Goal: Transaction & Acquisition: Purchase product/service

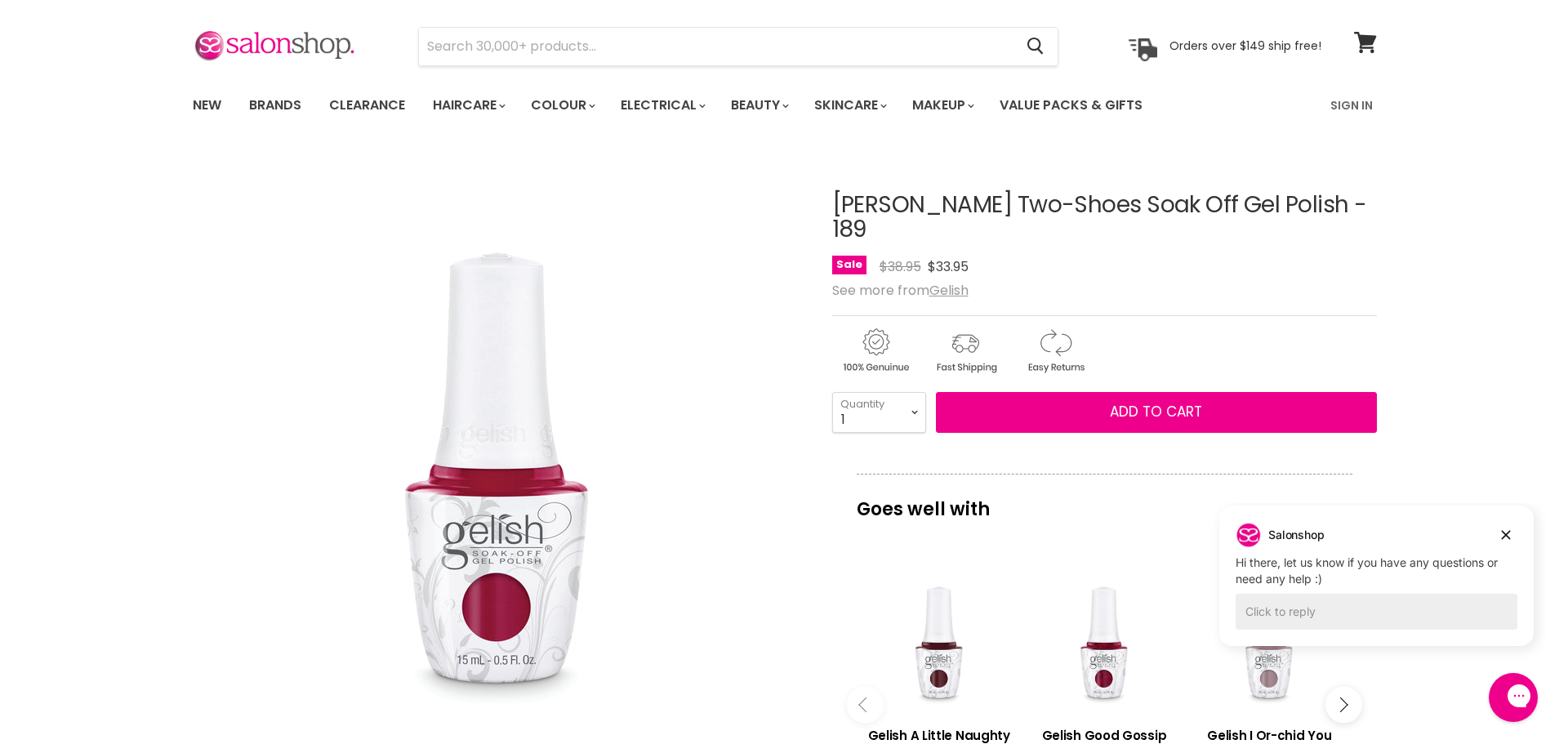
scroll to position [43, 0]
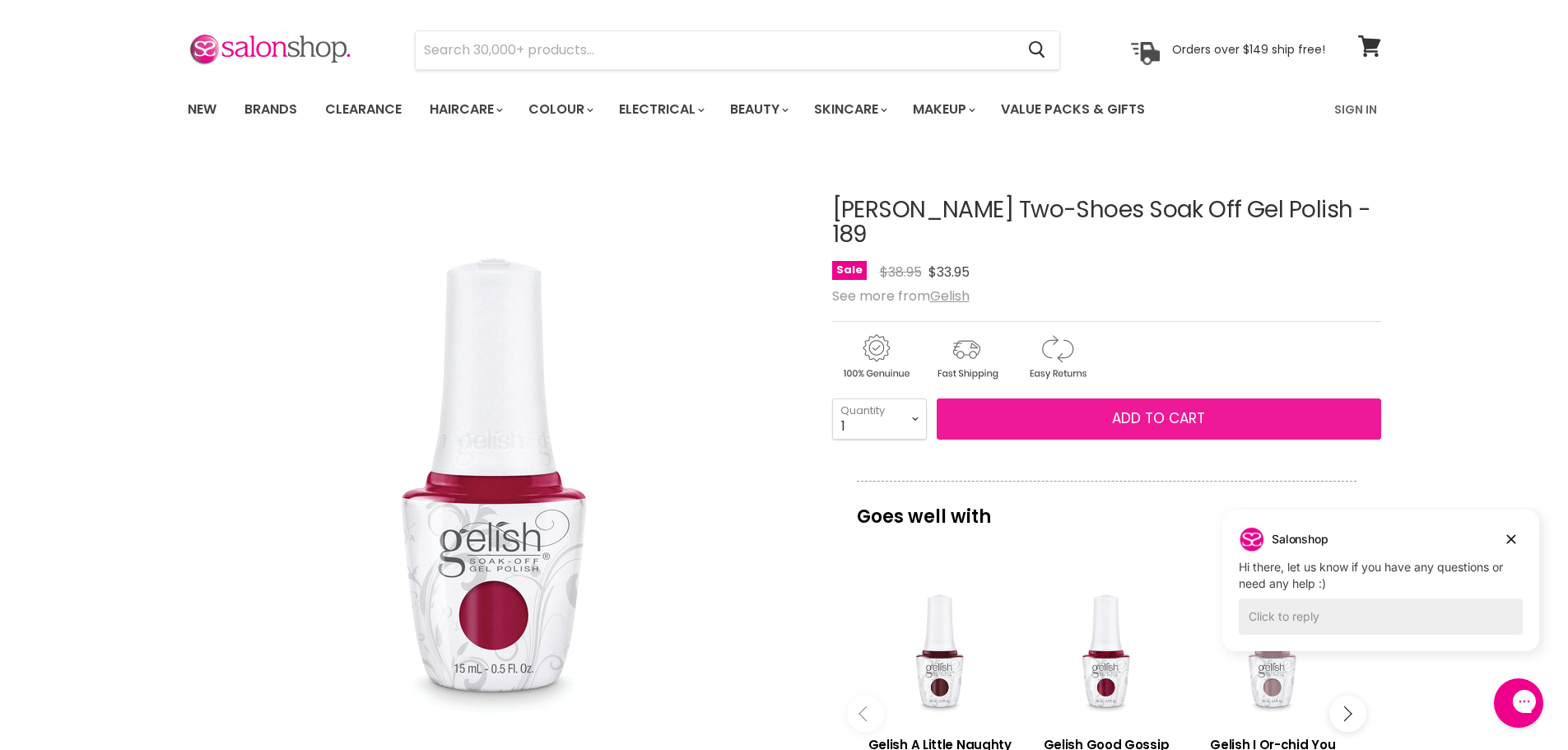
click at [1190, 408] on span "Add to cart" at bounding box center [1158, 418] width 93 height 19
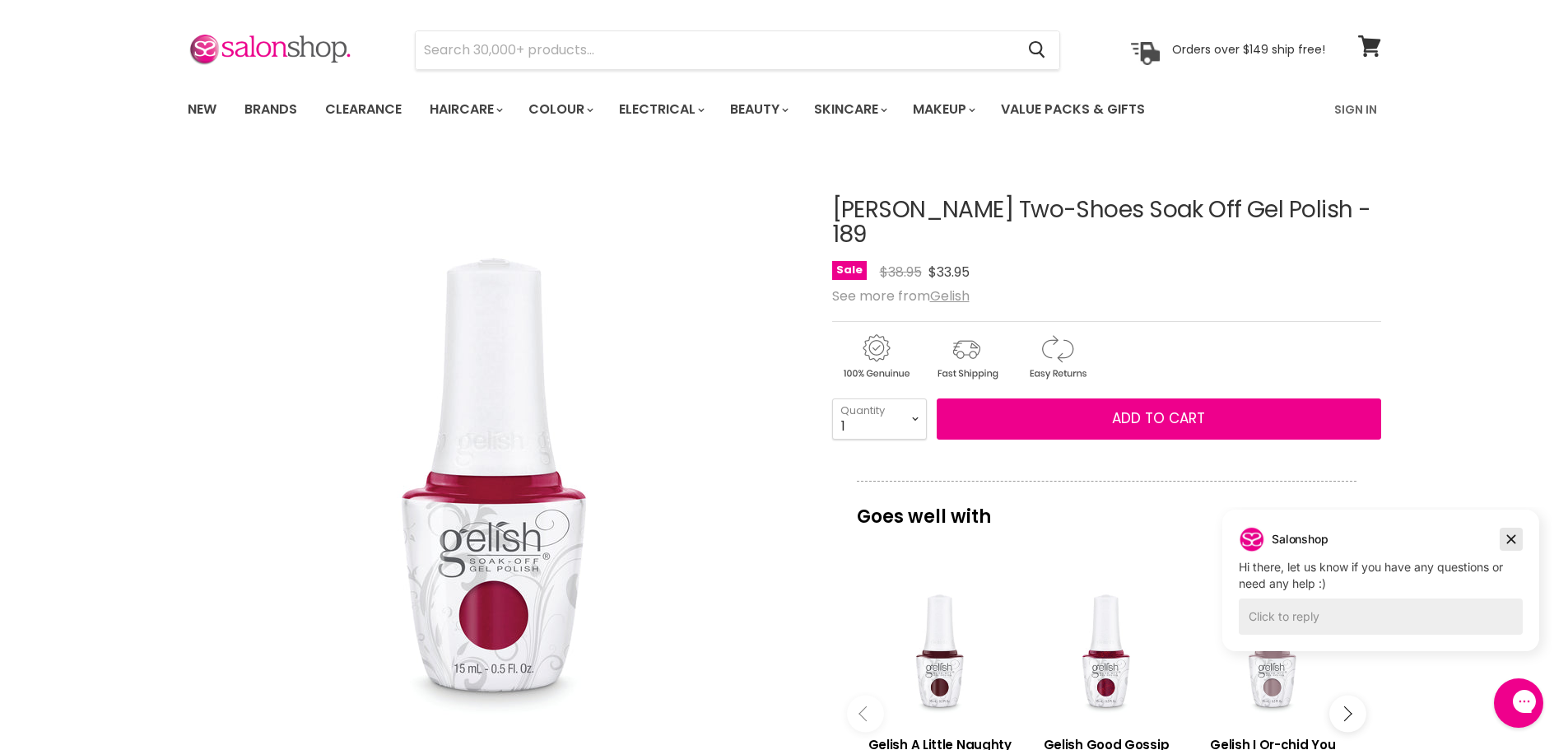
click at [1513, 540] on icon "Dismiss campaign" at bounding box center [1511, 539] width 17 height 19
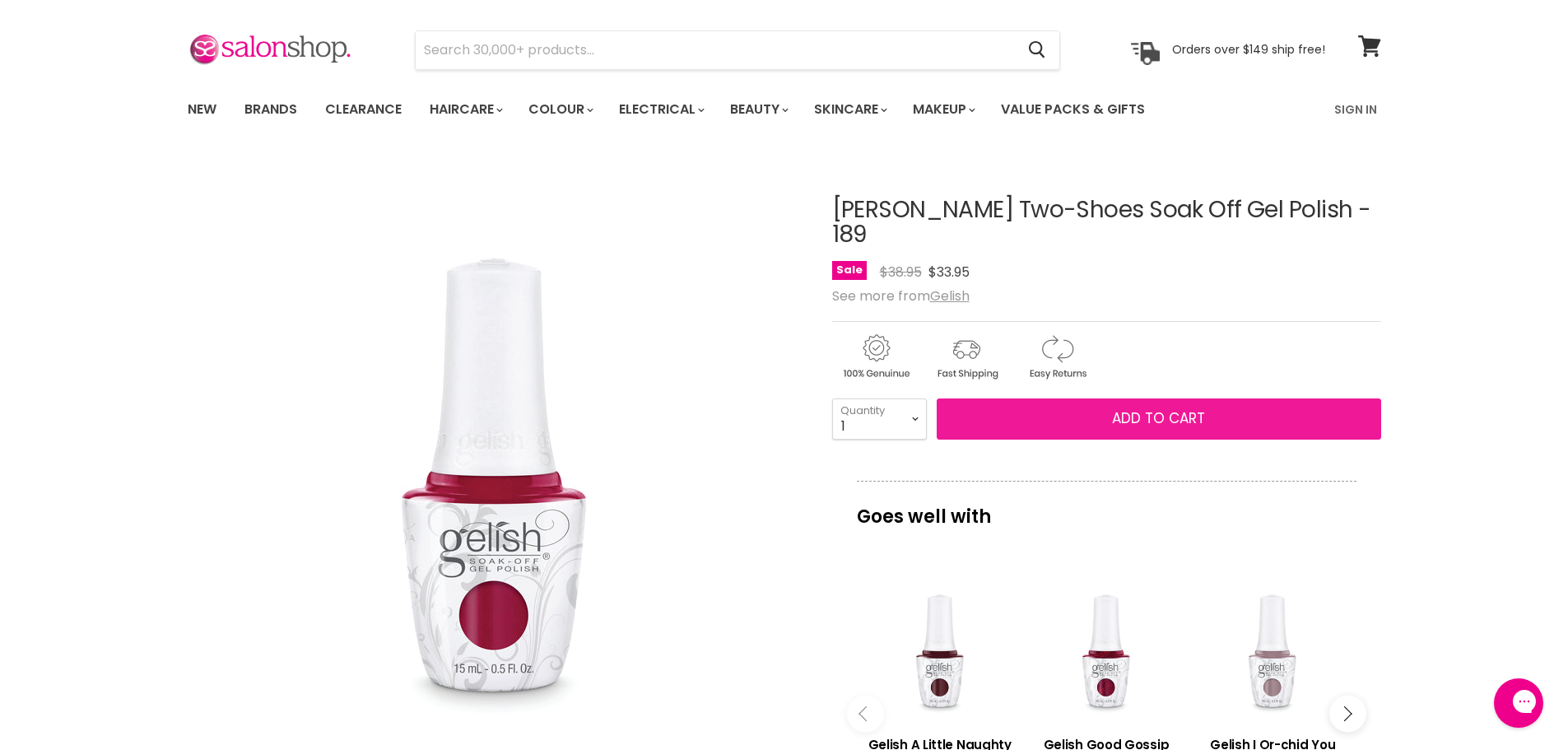
click at [1170, 408] on span "Add to cart" at bounding box center [1158, 418] width 93 height 19
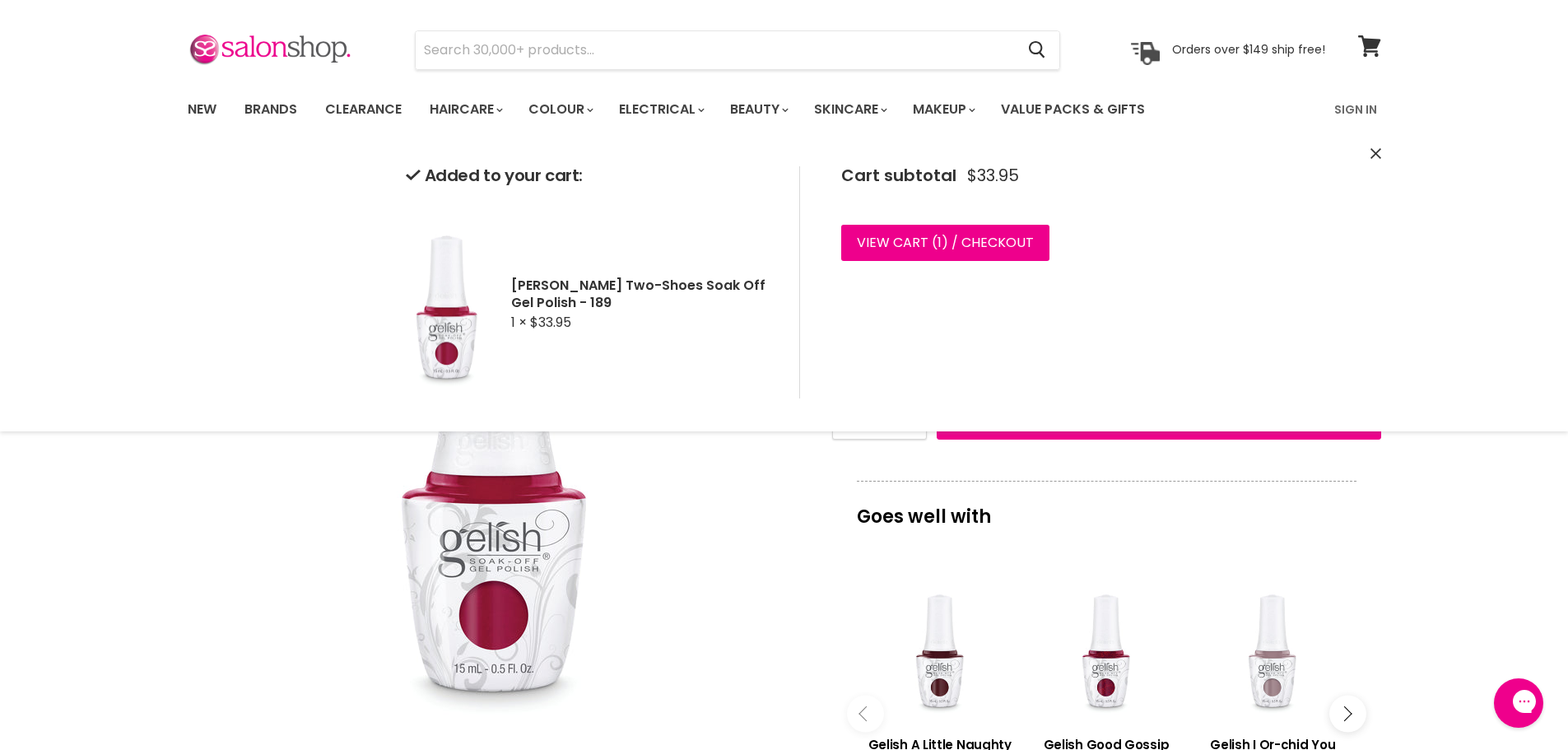
click at [1376, 146] on button "Close" at bounding box center [1375, 155] width 11 height 18
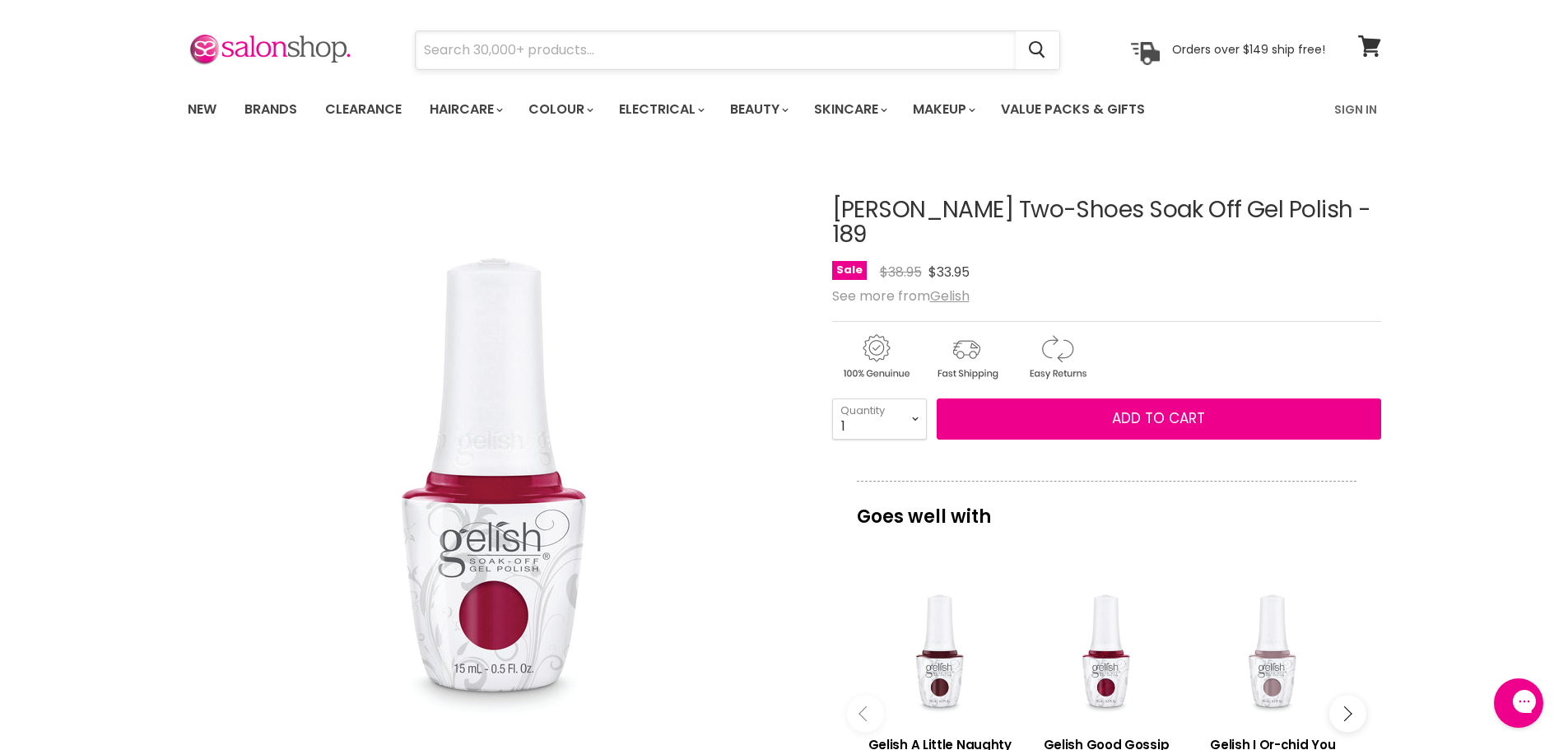
click at [660, 38] on input "Search" at bounding box center [716, 50] width 600 height 38
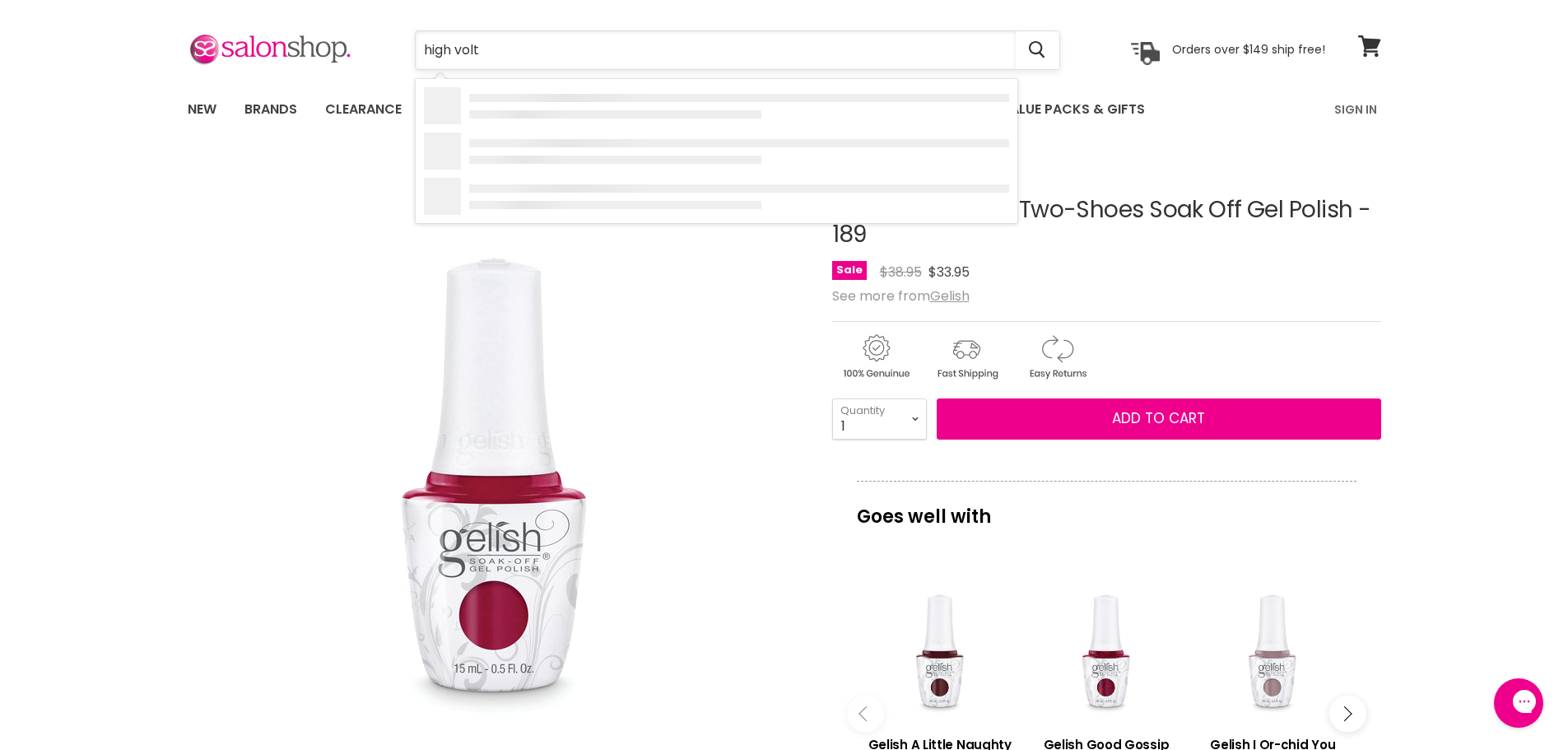
type input "high volta"
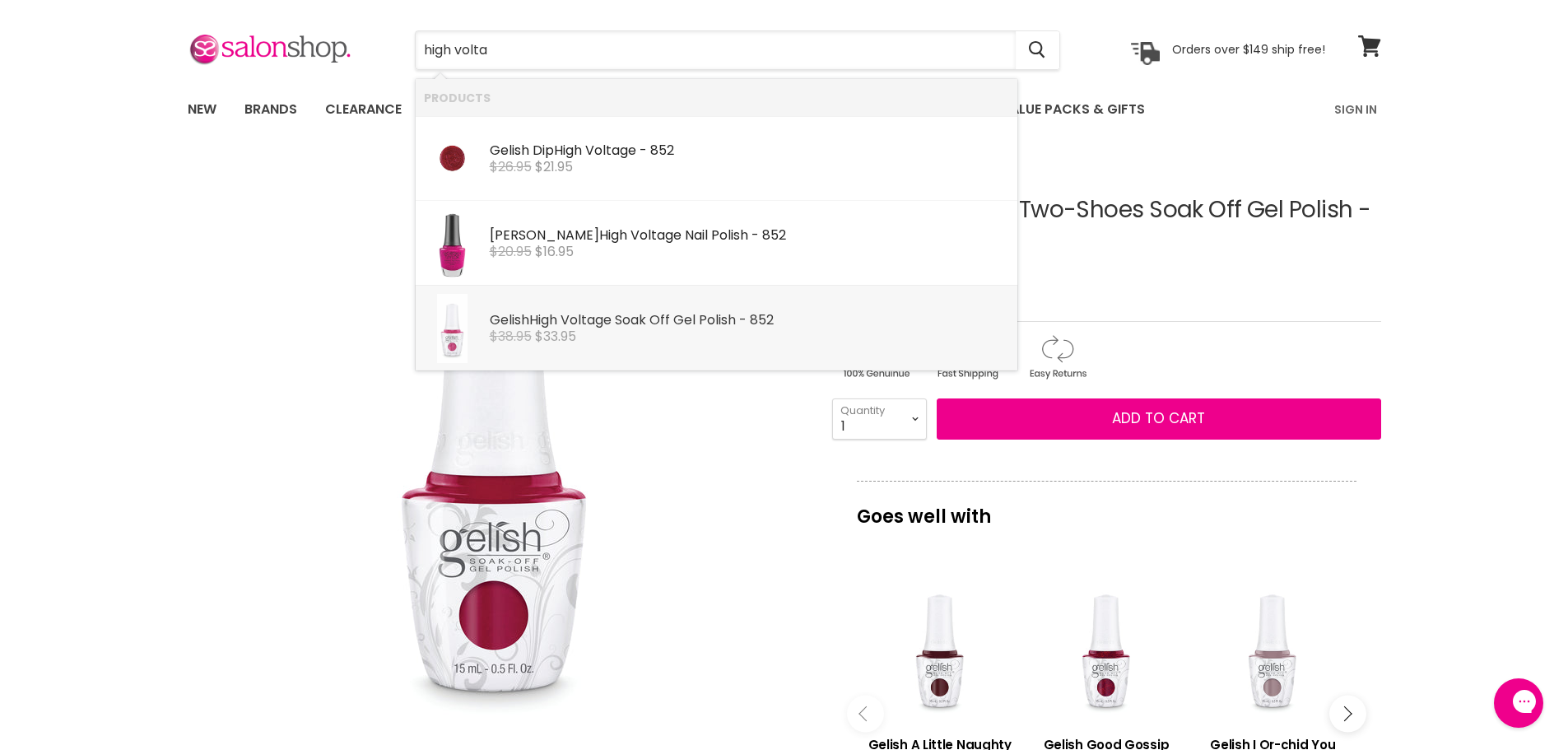
click at [719, 347] on link "Gelish High Volta ge Soak Off Gel Polish - 852 Gelish $38.95 $33.95" at bounding box center [716, 328] width 586 height 69
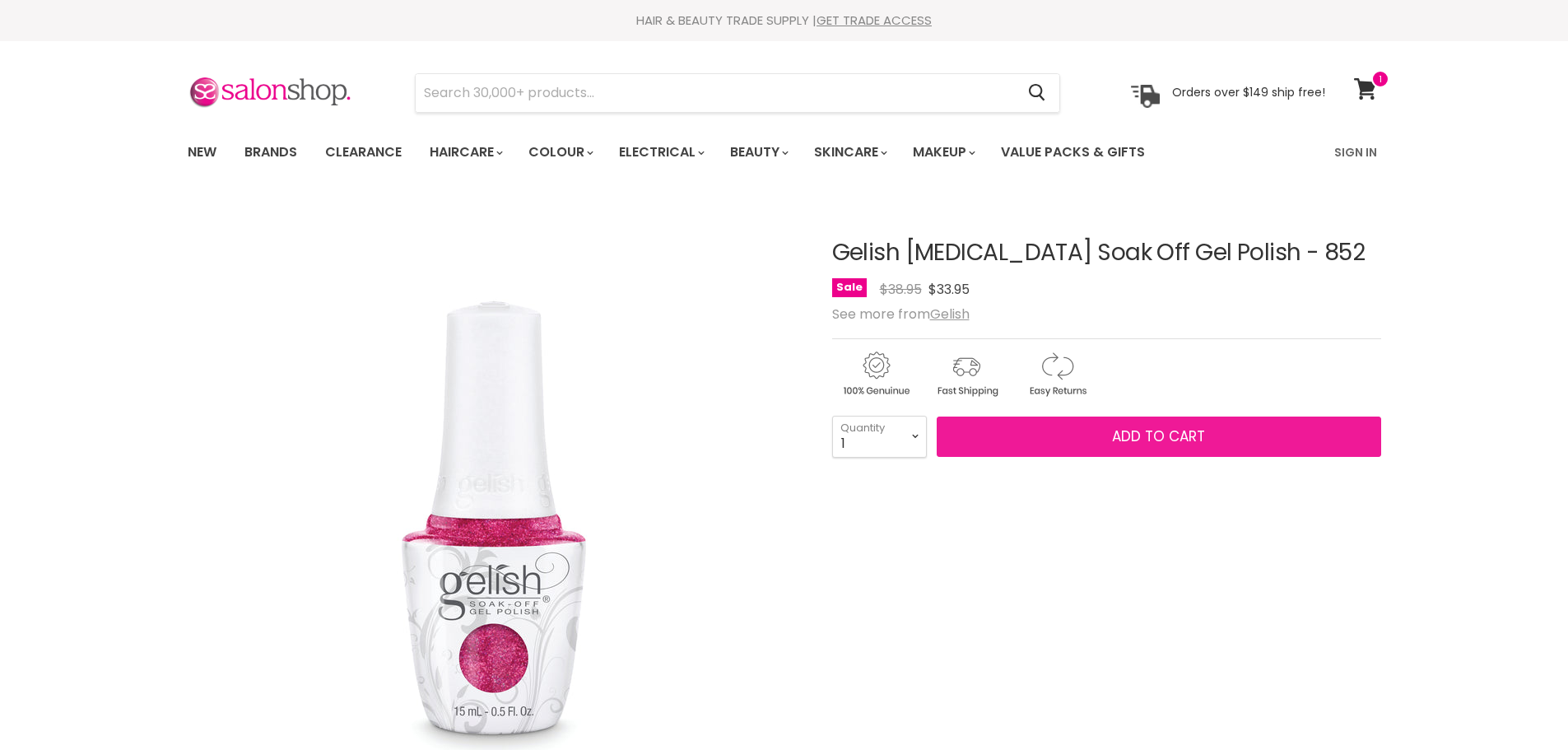
click at [1210, 437] on button "Add to cart" at bounding box center [1159, 436] width 444 height 41
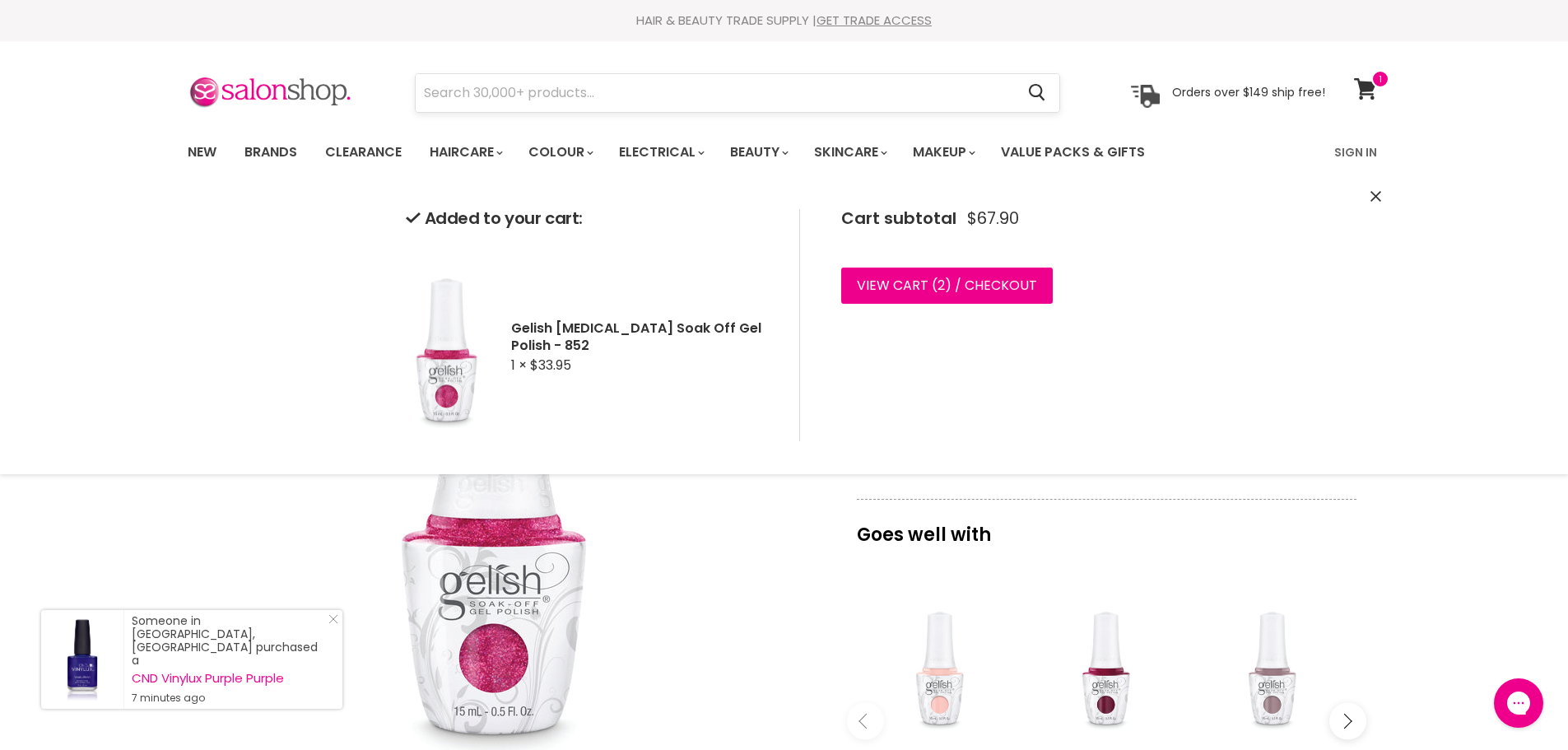
click at [554, 111] on input "Search" at bounding box center [716, 93] width 600 height 38
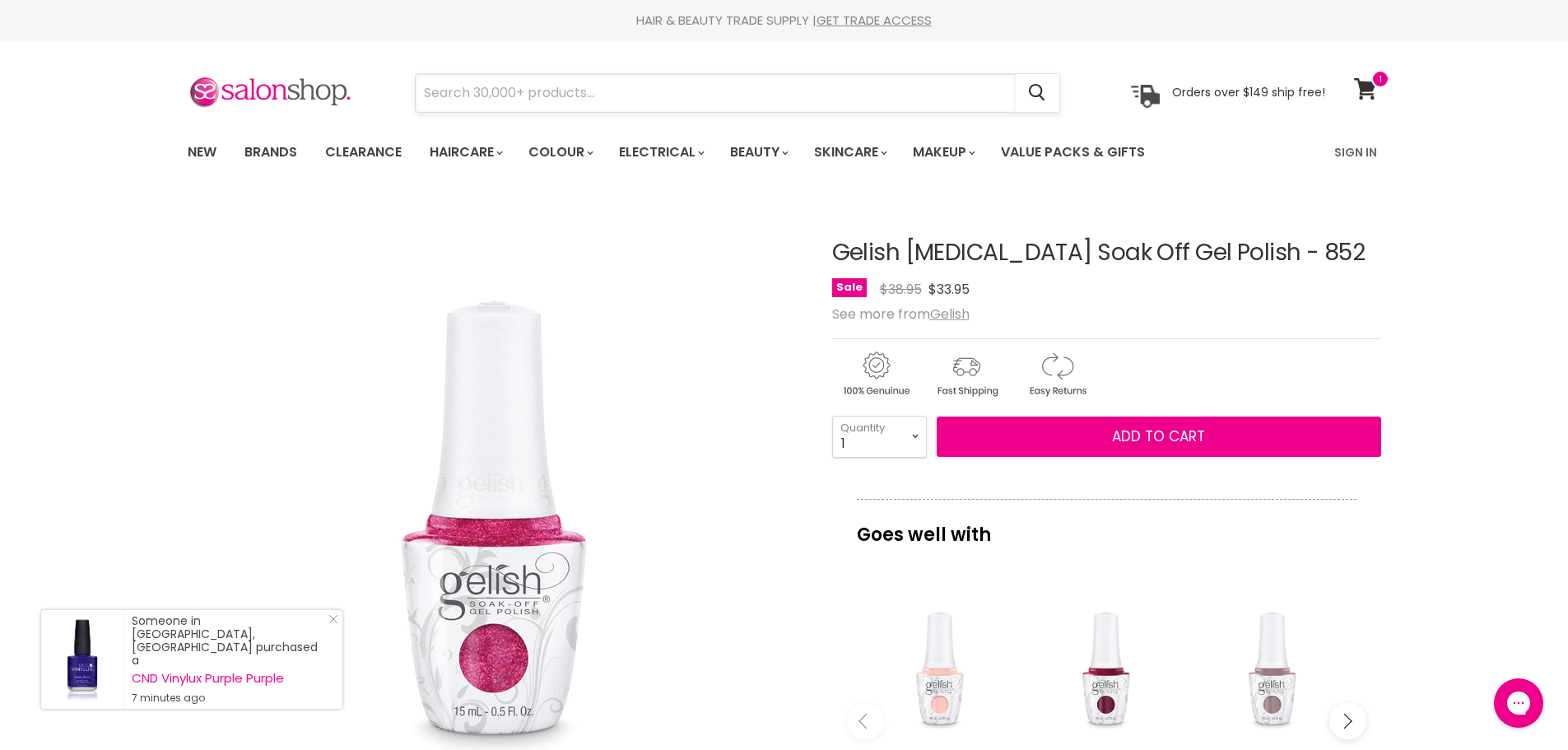
click at [533, 101] on input "Search" at bounding box center [716, 93] width 600 height 38
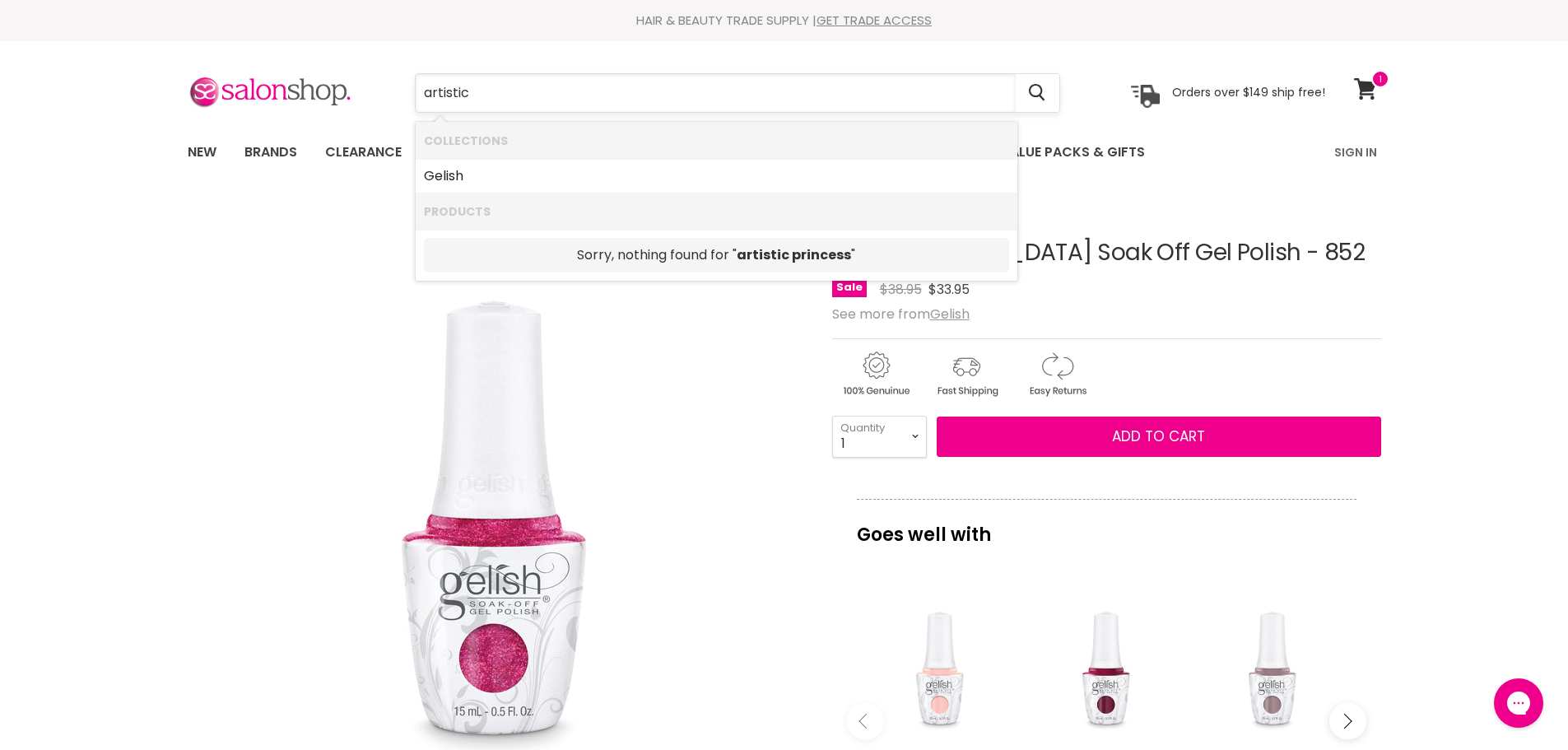
type input "artistic"
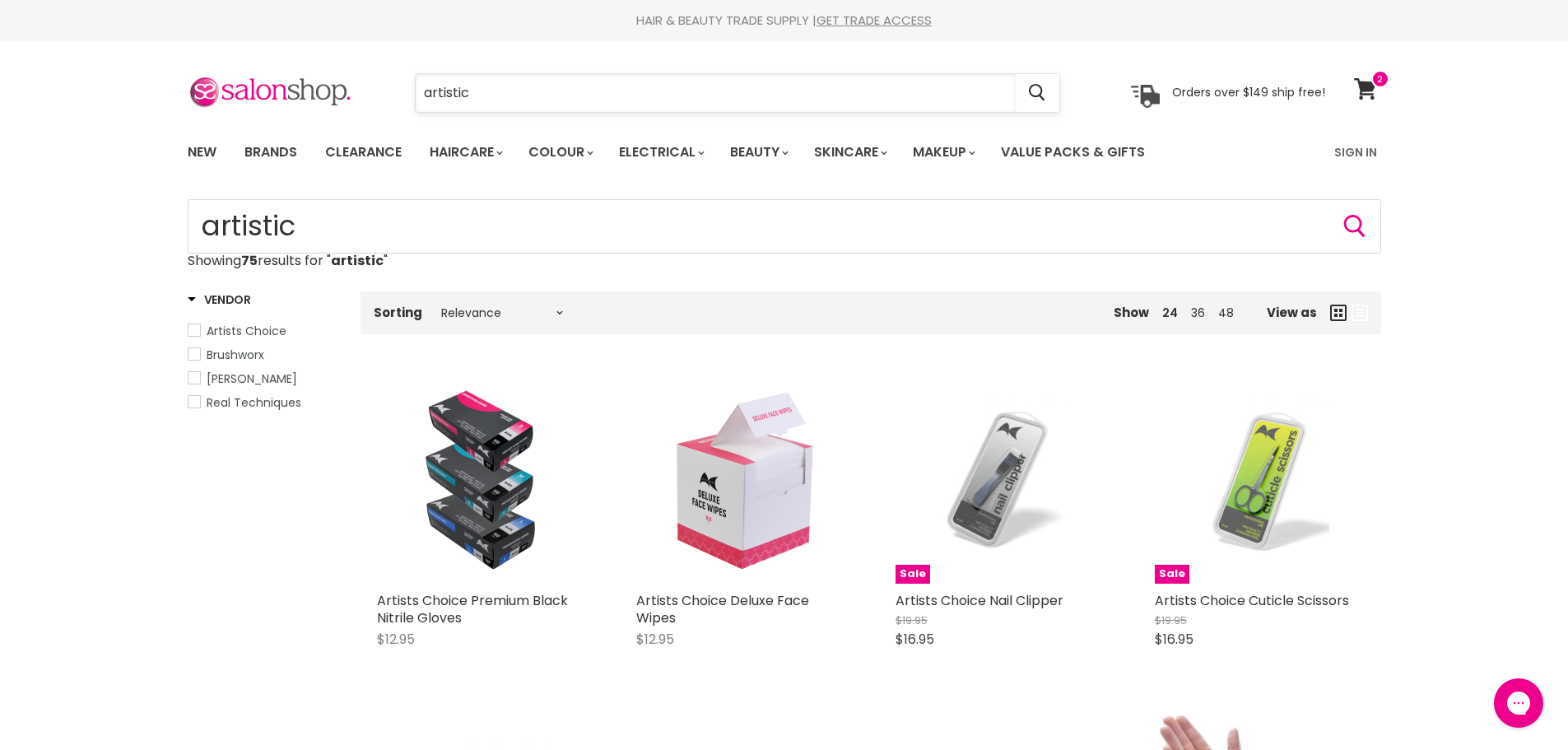
click at [604, 84] on input "artistic" at bounding box center [716, 93] width 600 height 38
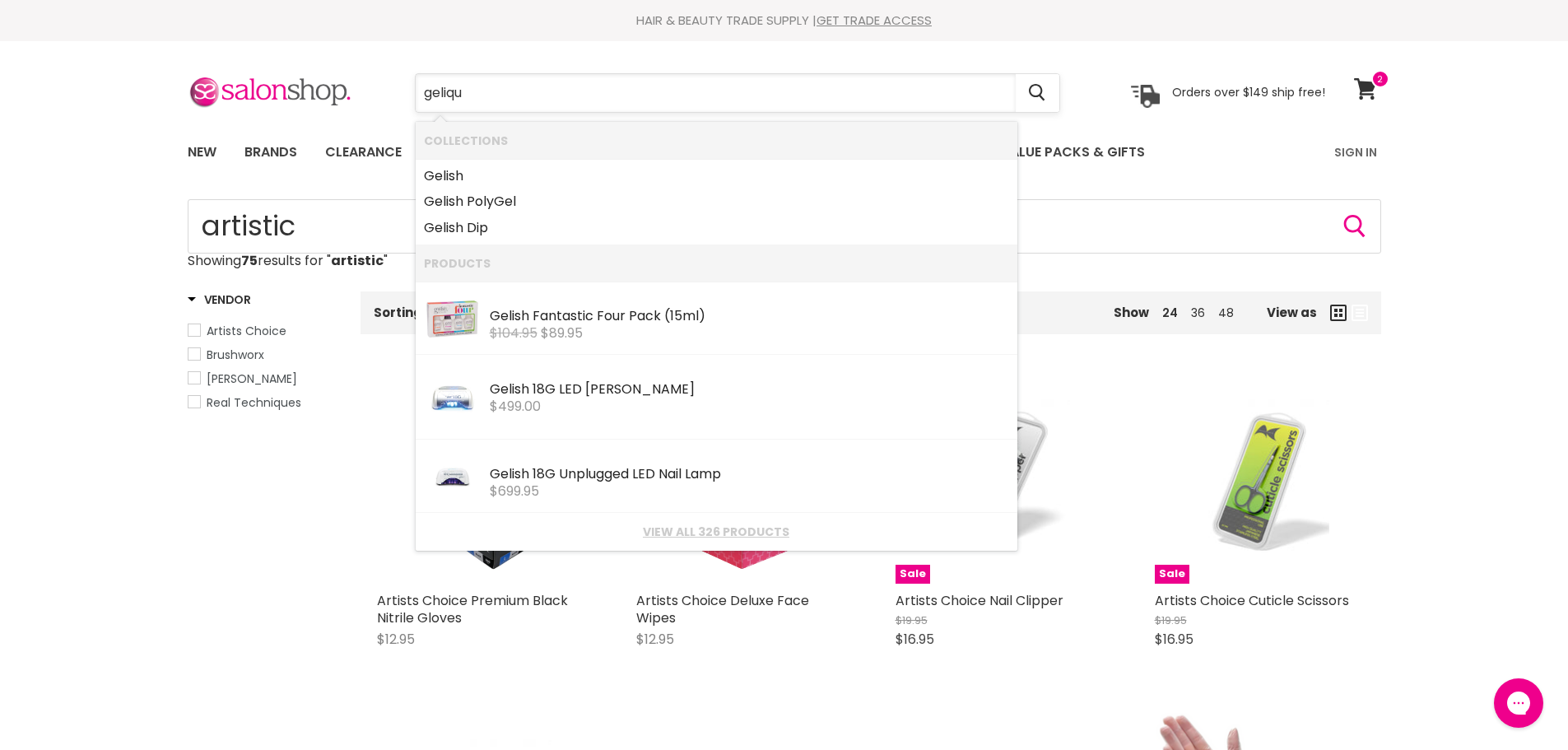
type input "gelique"
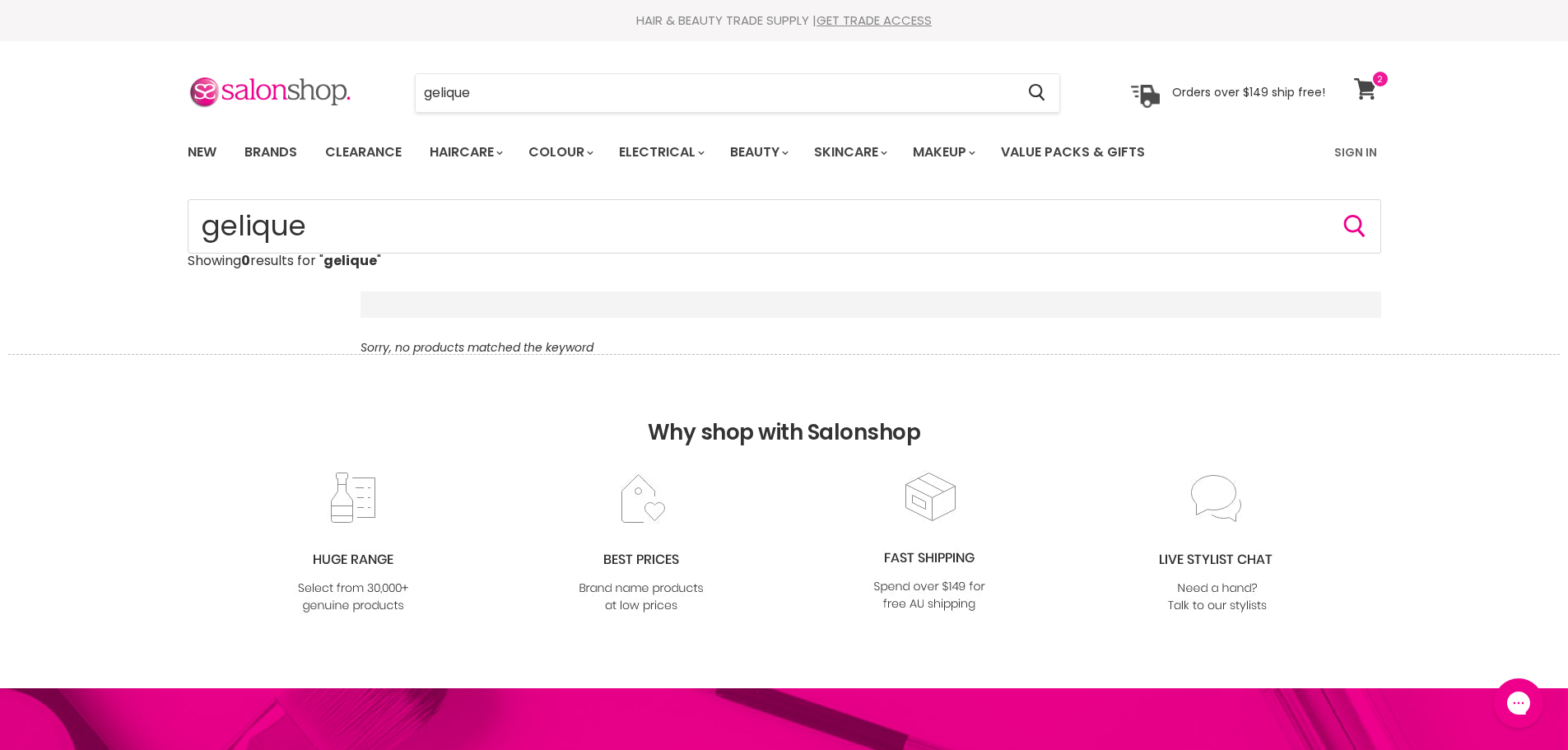
click at [1365, 85] on icon at bounding box center [1365, 89] width 22 height 21
